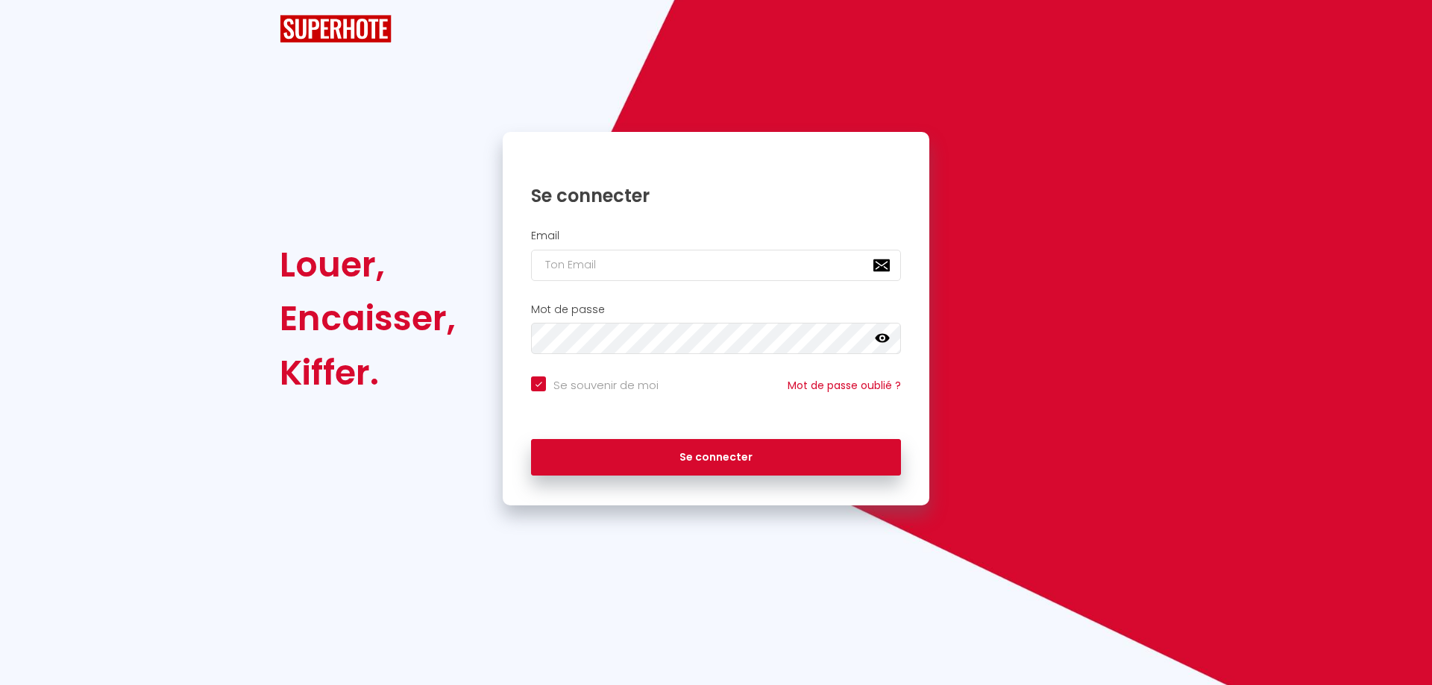
checkbox input "true"
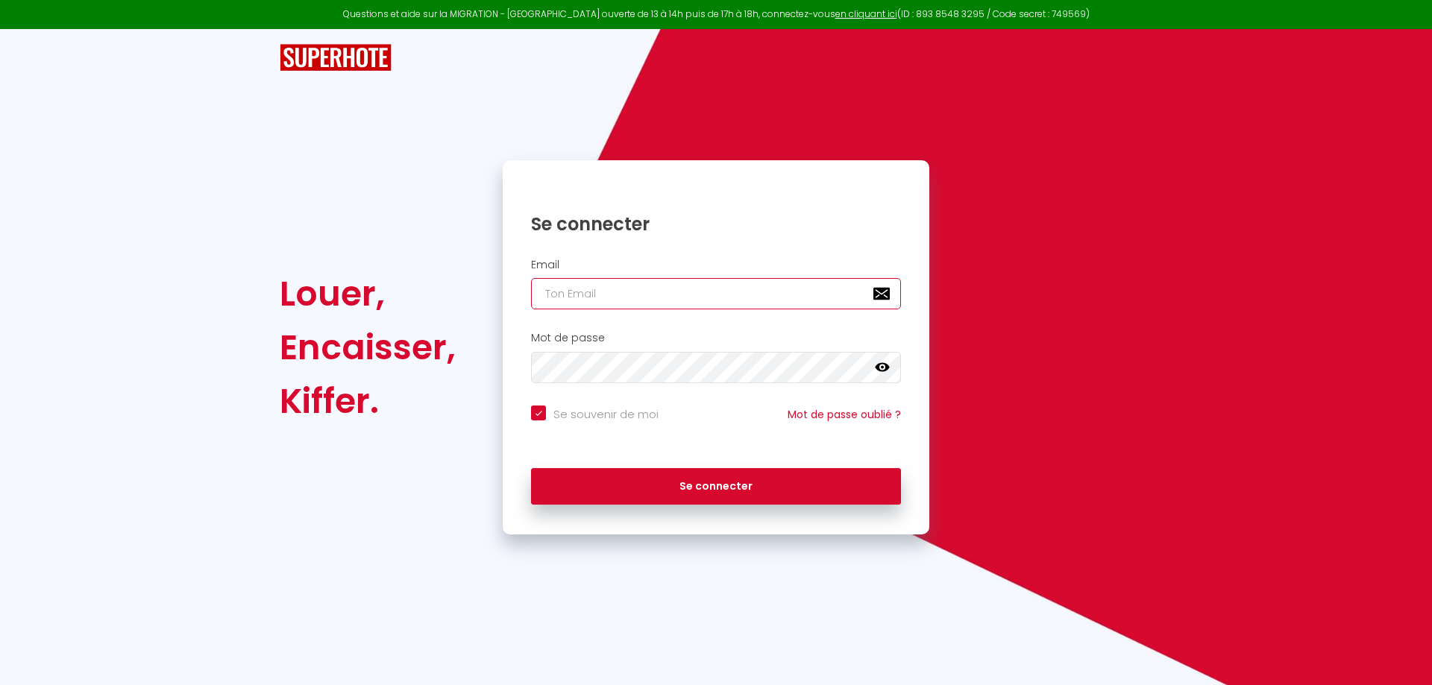
type input "[EMAIL_ADDRESS][DOMAIN_NAME]"
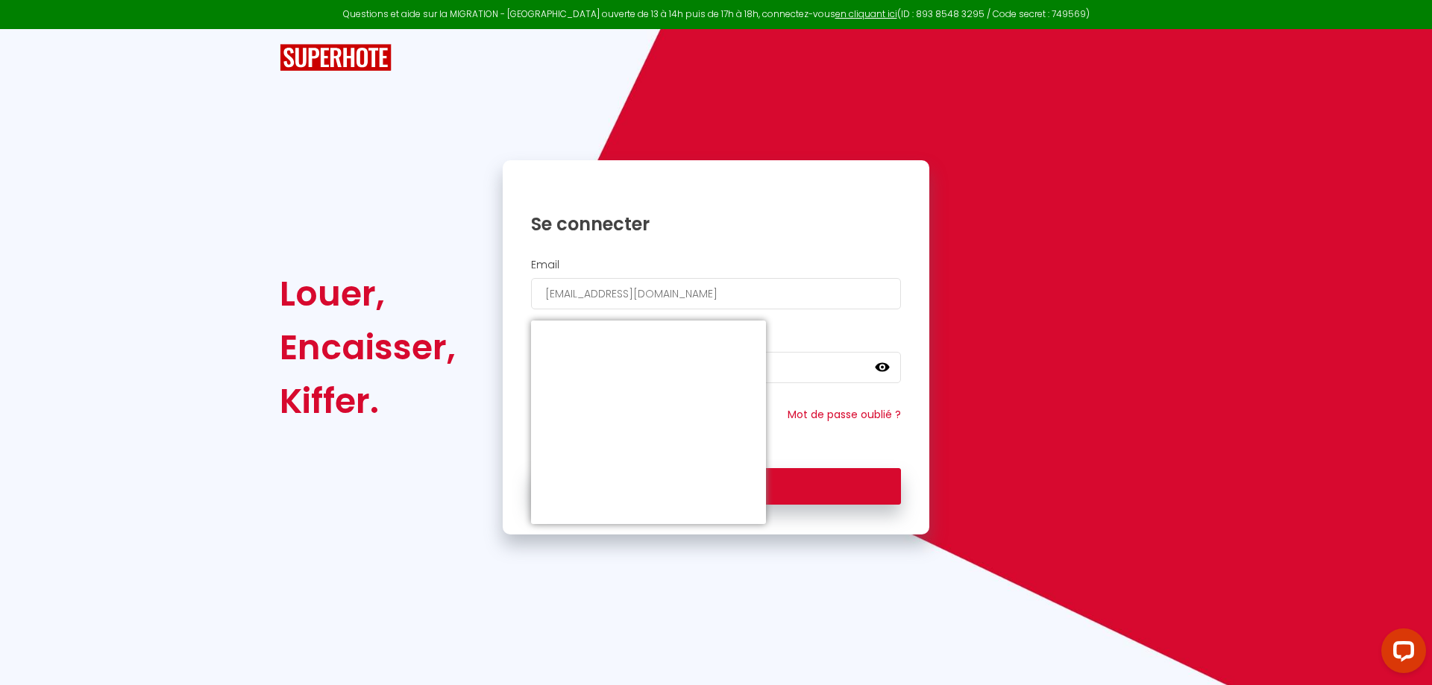
click at [954, 377] on div "Louer, Encaisser, [PERSON_NAME]. Se connecter Email [EMAIL_ADDRESS][DOMAIN_NAME…" at bounding box center [716, 347] width 892 height 374
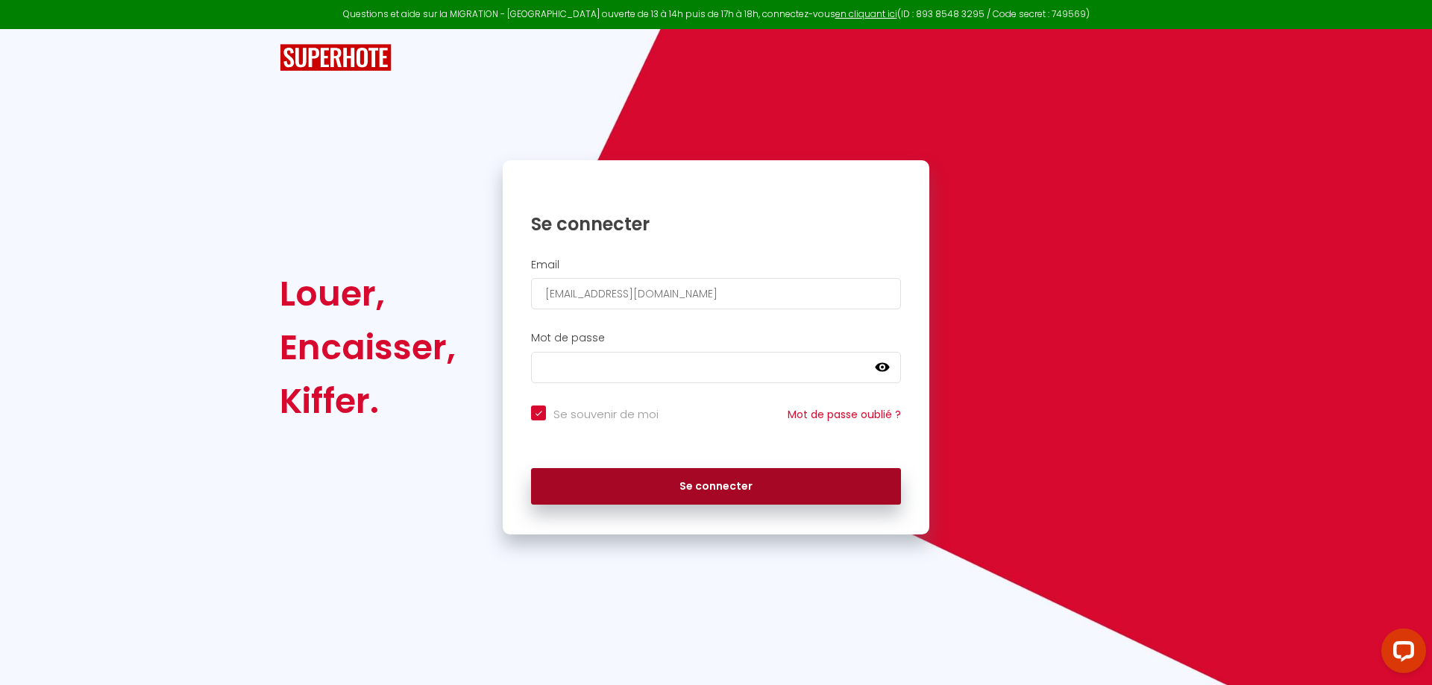
click at [697, 489] on button "Se connecter" at bounding box center [716, 486] width 370 height 37
checkbox input "true"
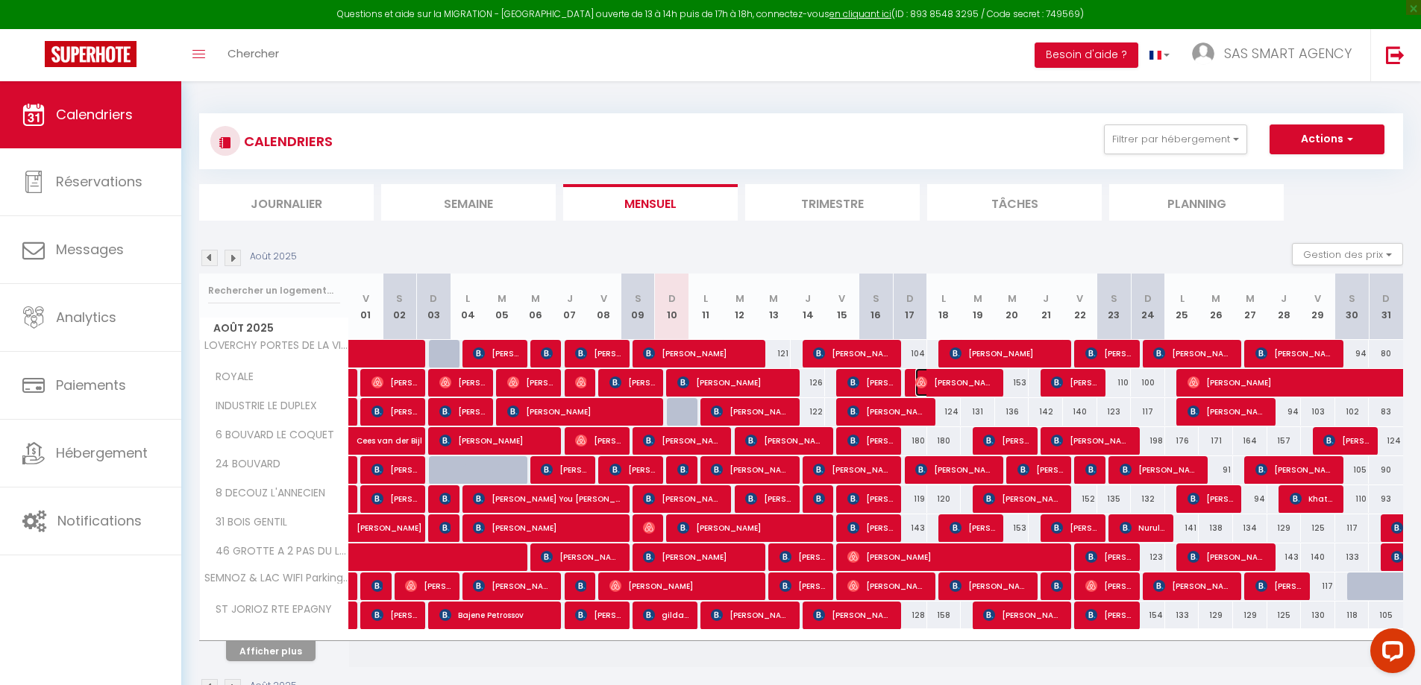
click at [918, 387] on img at bounding box center [921, 383] width 12 height 12
select select "OK"
select select "0"
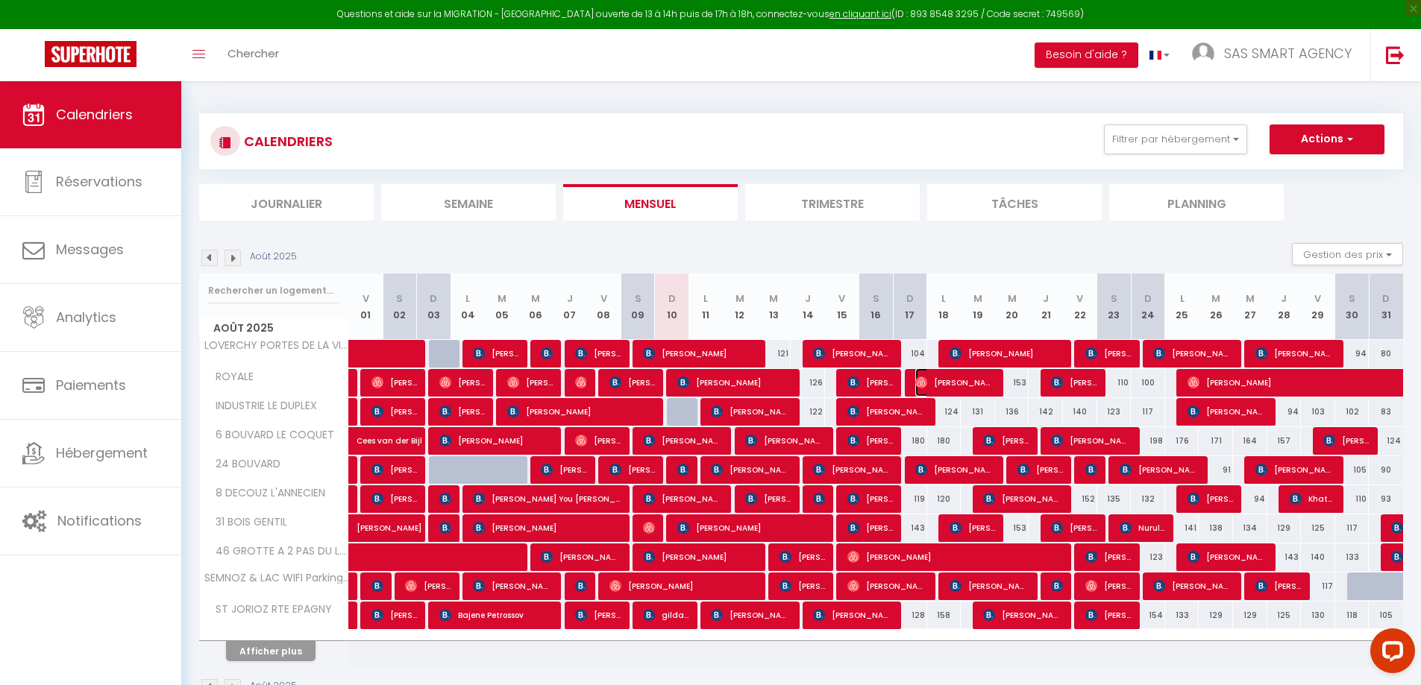
select select "1"
select select
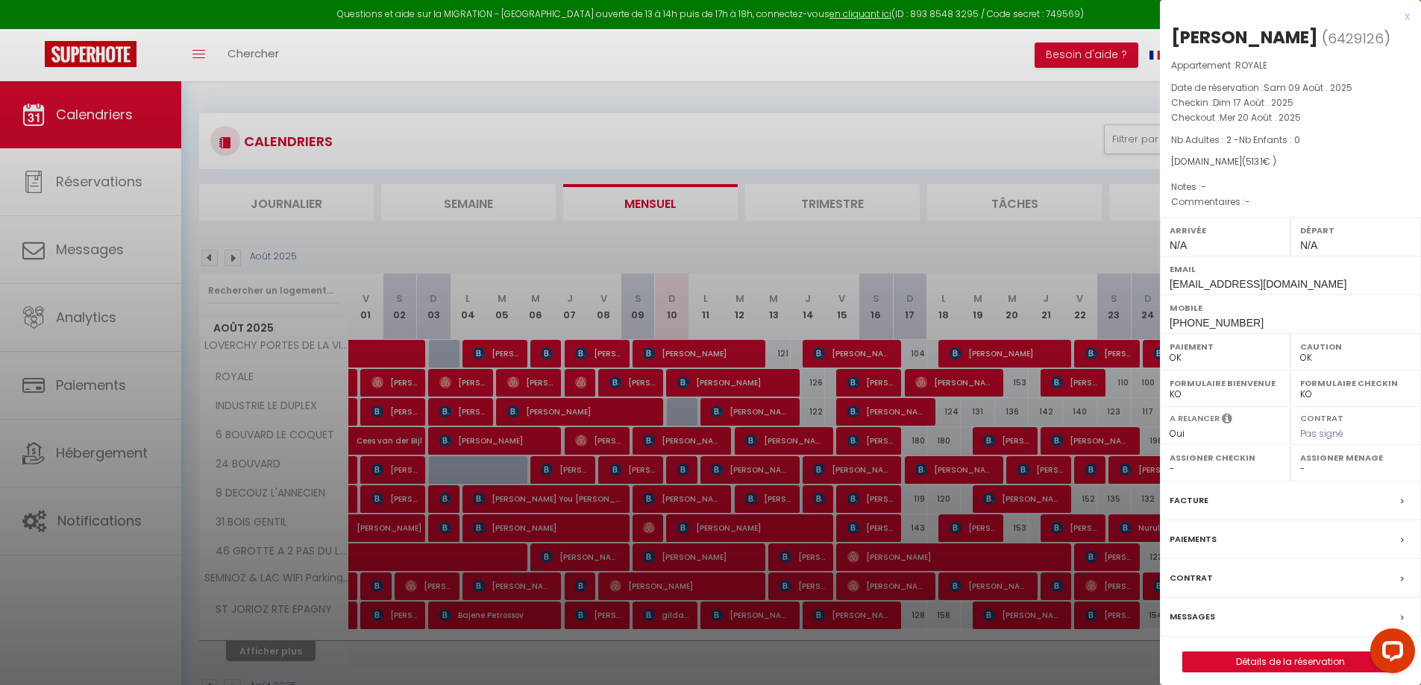
click at [1198, 616] on label "Messages" at bounding box center [1191, 617] width 45 height 16
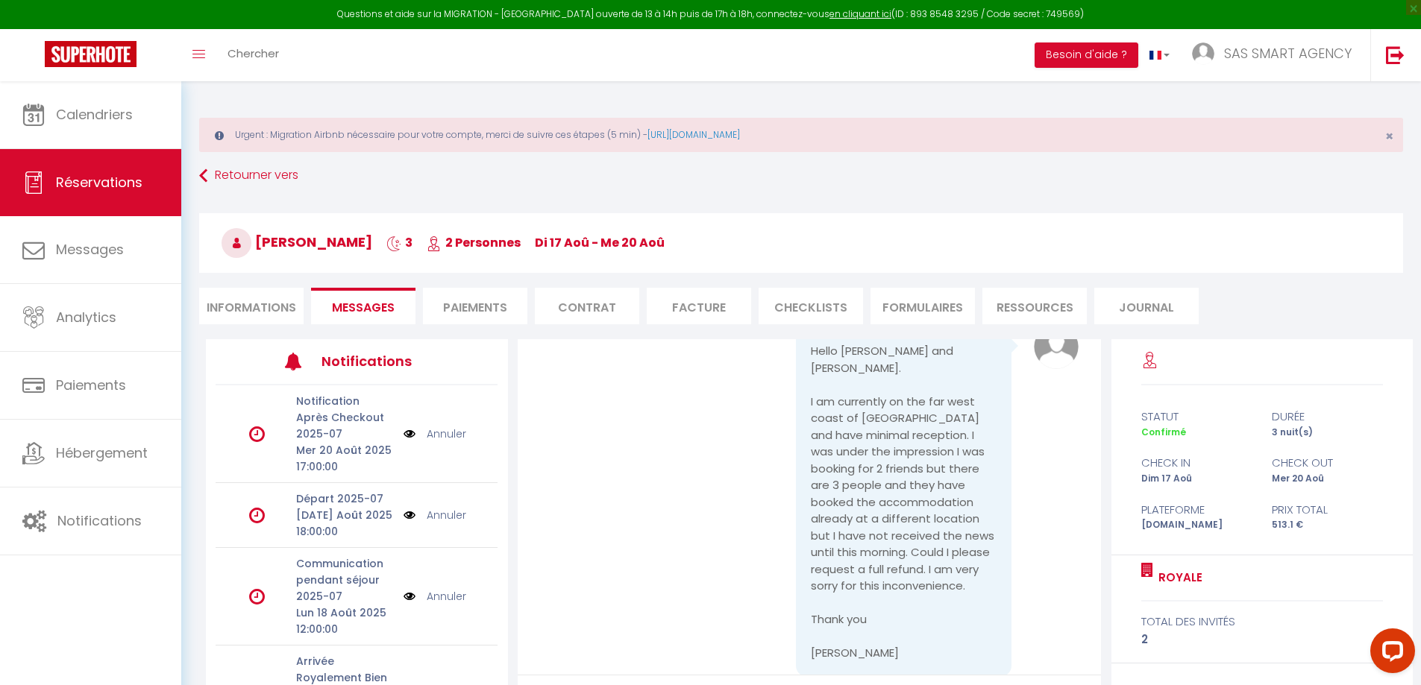
scroll to position [3166, 0]
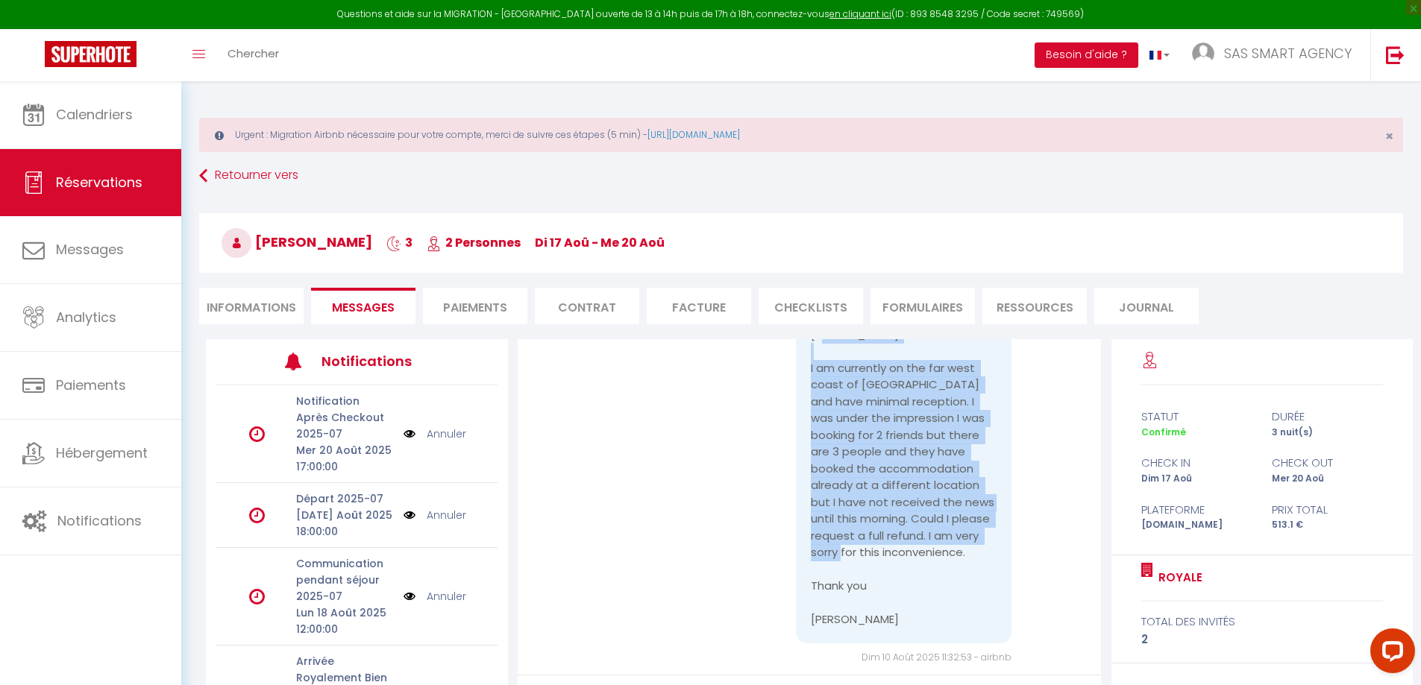
drag, startPoint x: 805, startPoint y: 435, endPoint x: 944, endPoint y: 614, distance: 226.9
click at [944, 614] on pre "Hello [PERSON_NAME] and [PERSON_NAME]. I am currently on the far west coast of …" at bounding box center [904, 468] width 186 height 319
copy pre "I am currently on the far west coast of [GEOGRAPHIC_DATA] and have minimal rece…"
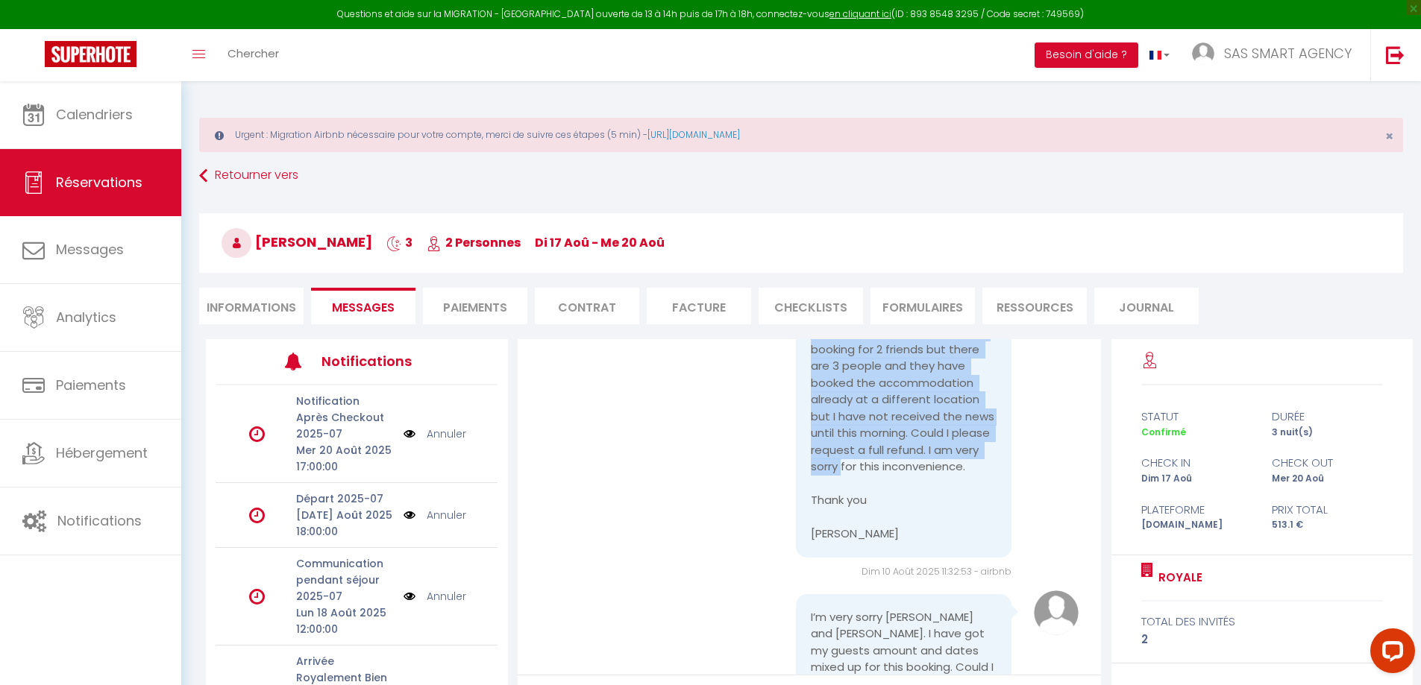
scroll to position [3390, 0]
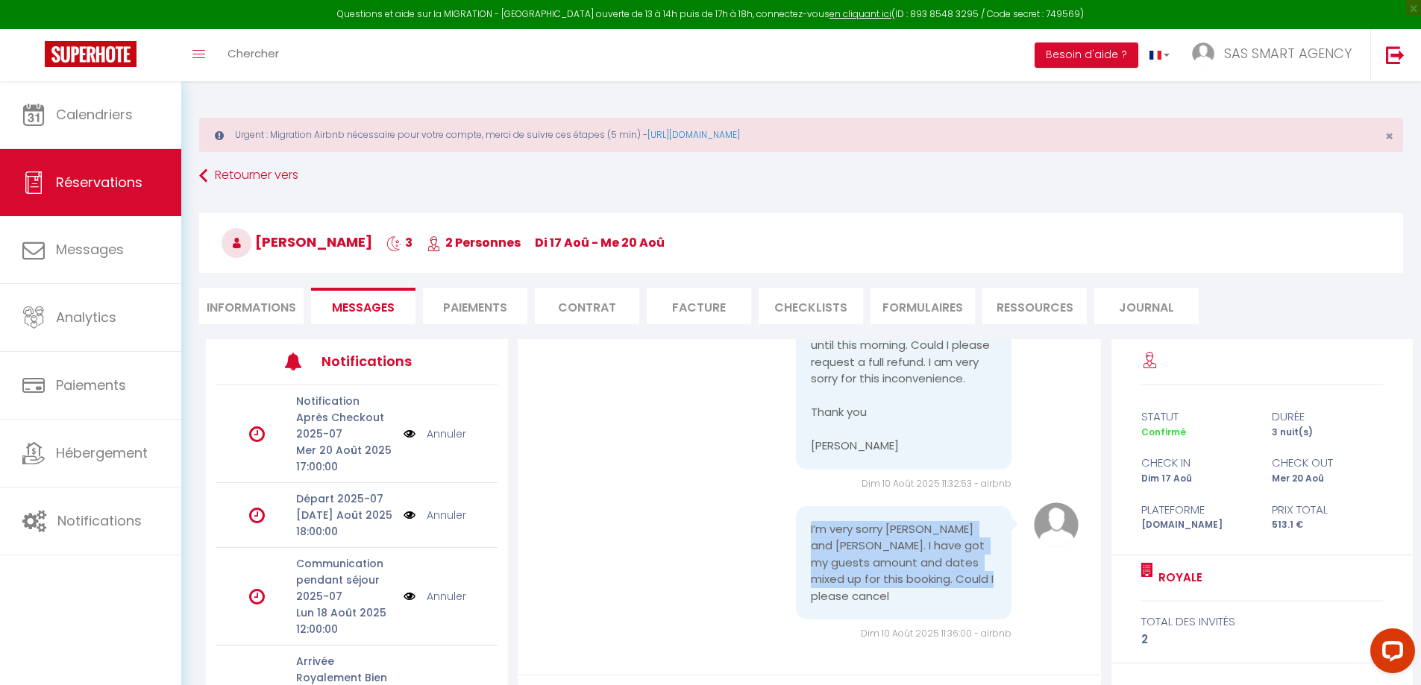
drag, startPoint x: 805, startPoint y: 546, endPoint x: 976, endPoint y: 605, distance: 181.3
click at [976, 605] on pre "I’m very sorry [PERSON_NAME] and [PERSON_NAME]. I have got my guests amount and…" at bounding box center [904, 563] width 186 height 84
copy pre "I’m very sorry [PERSON_NAME] and [PERSON_NAME]. I have got my guests amount and…"
click at [703, 137] on link "[URL][DOMAIN_NAME]" at bounding box center [693, 134] width 92 height 13
